Goal: Complete application form: Complete application form

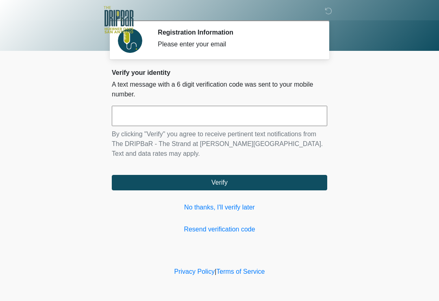
click at [241, 206] on link "No thanks, I'll verify later" at bounding box center [219, 207] width 215 height 10
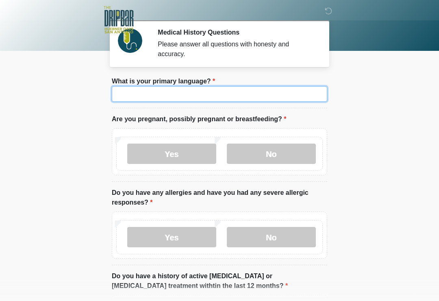
click at [194, 101] on input "What is your primary language?" at bounding box center [219, 93] width 215 height 15
type input "*******"
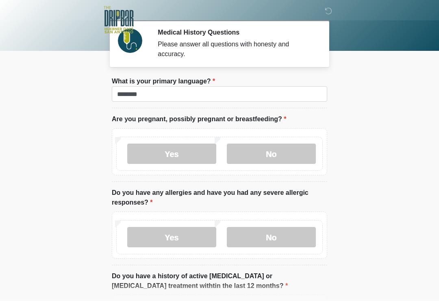
click at [289, 149] on label "No" at bounding box center [271, 153] width 89 height 20
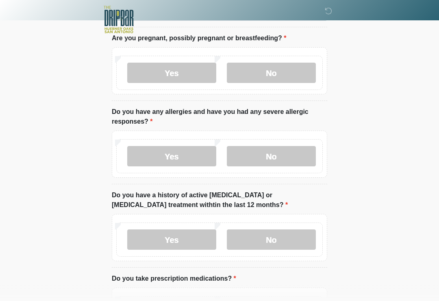
scroll to position [81, 0]
click at [278, 152] on label "No" at bounding box center [271, 156] width 89 height 20
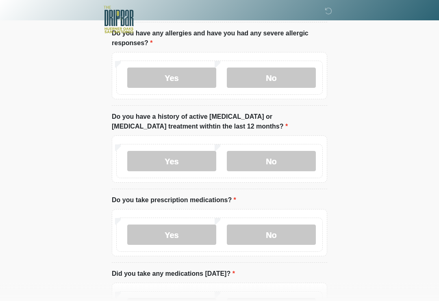
scroll to position [159, 0]
click at [282, 151] on label "No" at bounding box center [271, 161] width 89 height 20
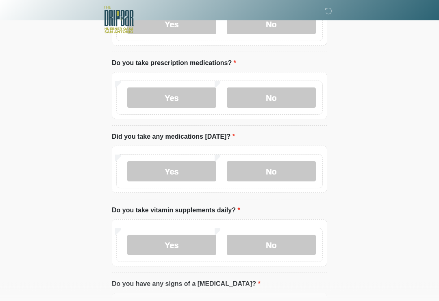
scroll to position [295, 0]
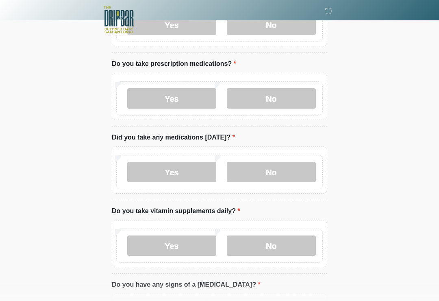
click at [173, 102] on label "Yes" at bounding box center [171, 98] width 89 height 20
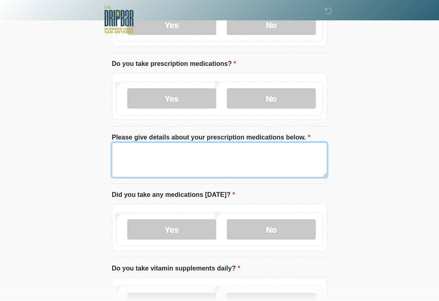
click at [221, 167] on textarea "Please give details about your prescription medications below." at bounding box center [219, 159] width 215 height 35
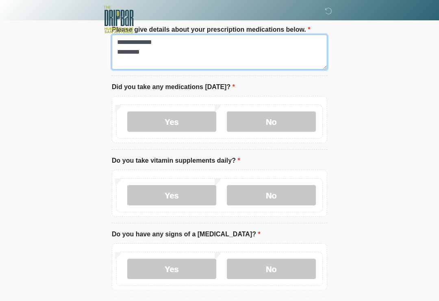
scroll to position [403, 0]
type textarea "**********"
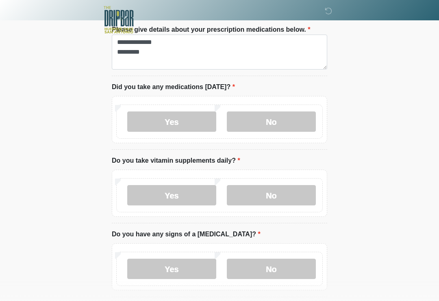
click at [169, 121] on label "Yes" at bounding box center [171, 121] width 89 height 20
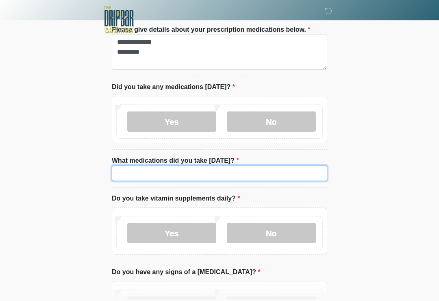
click at [202, 177] on input "What medications did you take [DATE]?" at bounding box center [219, 172] width 215 height 15
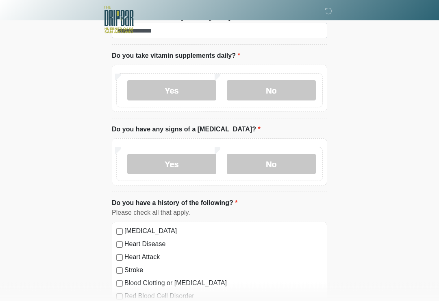
scroll to position [546, 0]
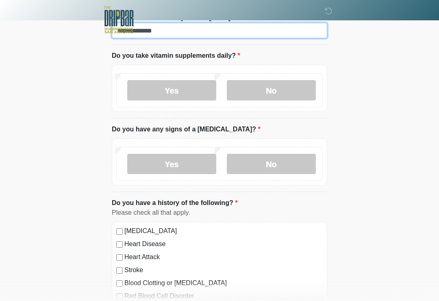
type input "**********"
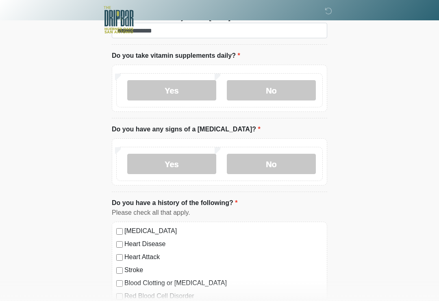
click at [285, 83] on label "No" at bounding box center [271, 90] width 89 height 20
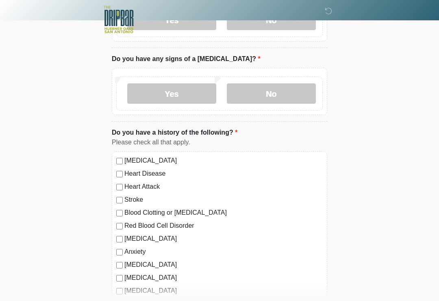
scroll to position [619, 0]
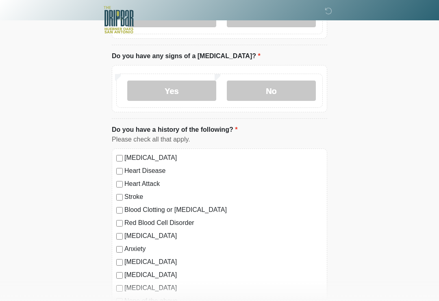
click at [293, 88] on label "No" at bounding box center [271, 90] width 89 height 20
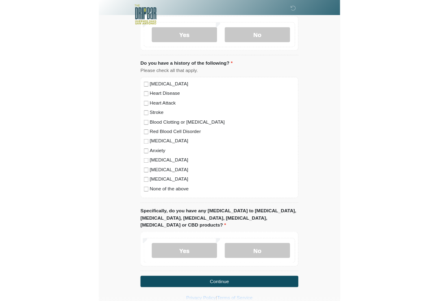
scroll to position [772, 0]
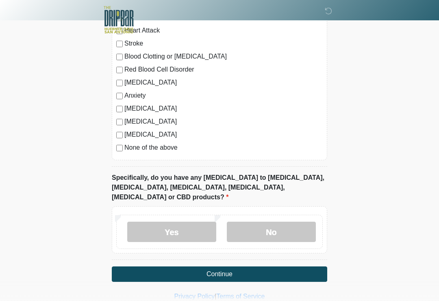
click at [166, 222] on label "Yes" at bounding box center [171, 232] width 89 height 20
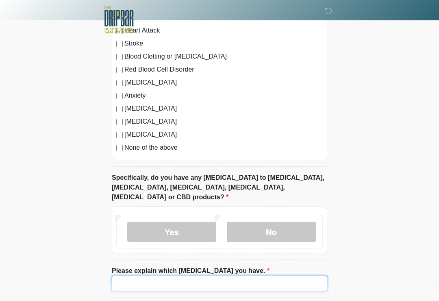
click at [174, 276] on input "Please explain which [MEDICAL_DATA] you have." at bounding box center [219, 283] width 215 height 15
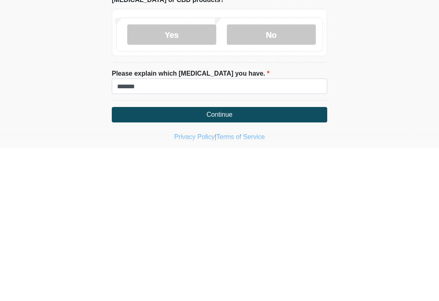
scroll to position [810, 0]
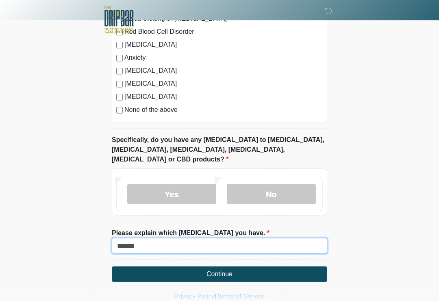
type input "******"
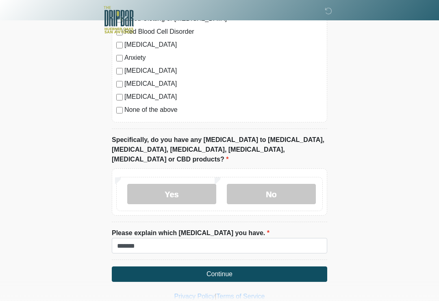
click at [241, 266] on button "Continue" at bounding box center [219, 273] width 215 height 15
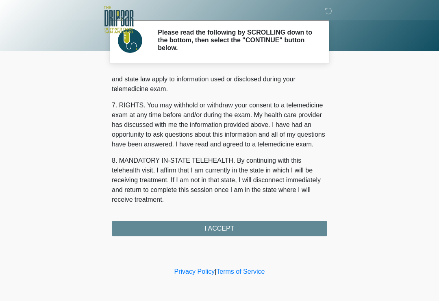
scroll to position [343, 0]
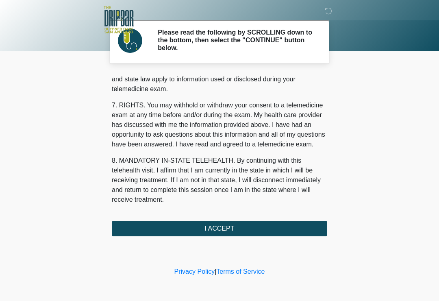
click at [276, 226] on button "I ACCEPT" at bounding box center [219, 228] width 215 height 15
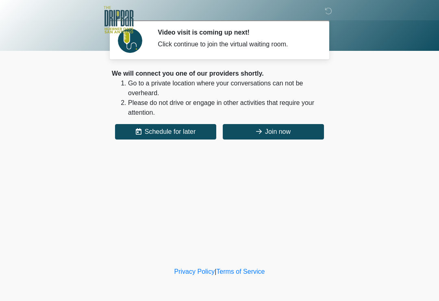
click at [300, 127] on button "Join now" at bounding box center [273, 131] width 101 height 15
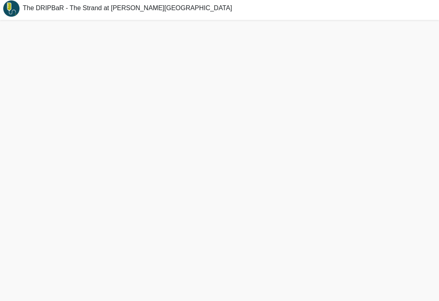
scroll to position [12, 0]
